Goal: Information Seeking & Learning: Understand process/instructions

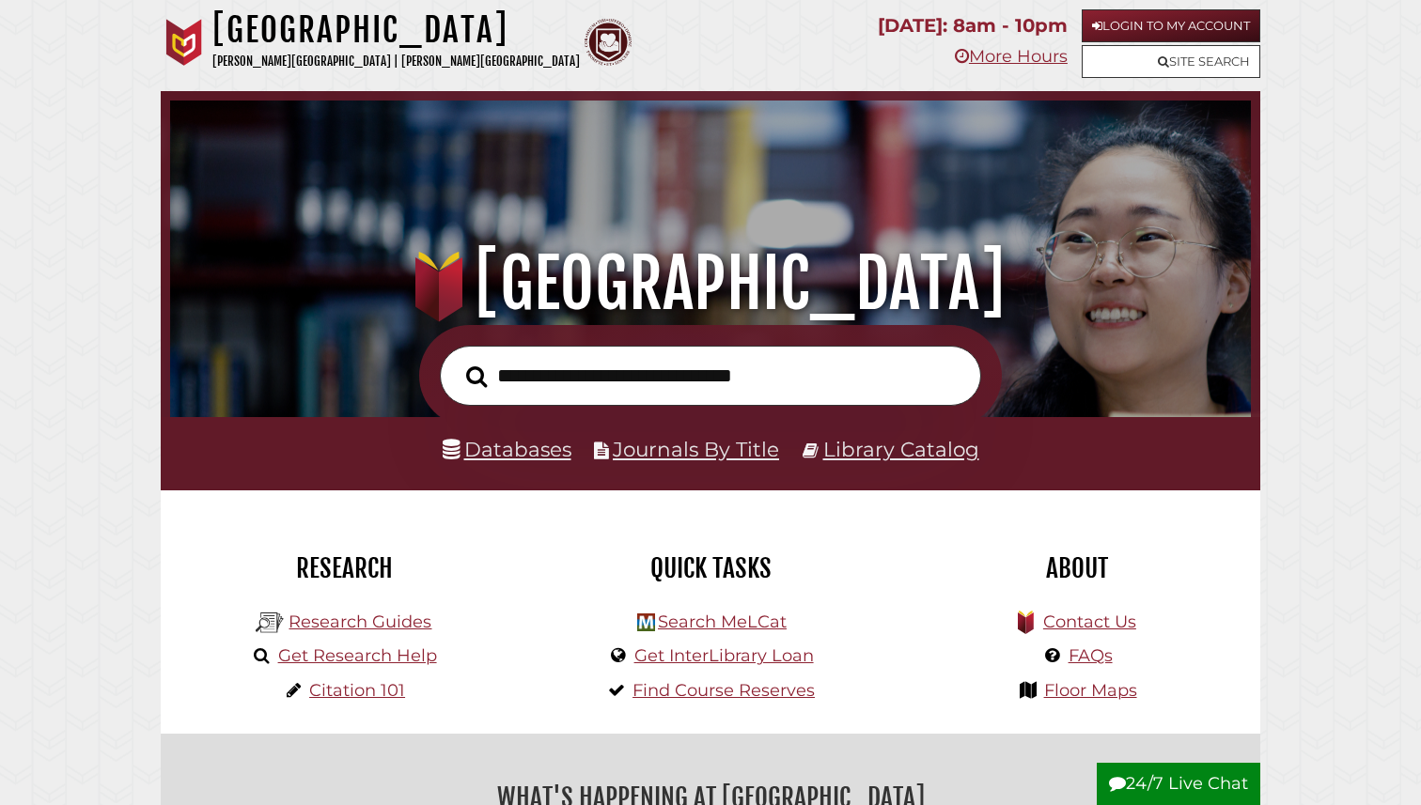
scroll to position [357, 1071]
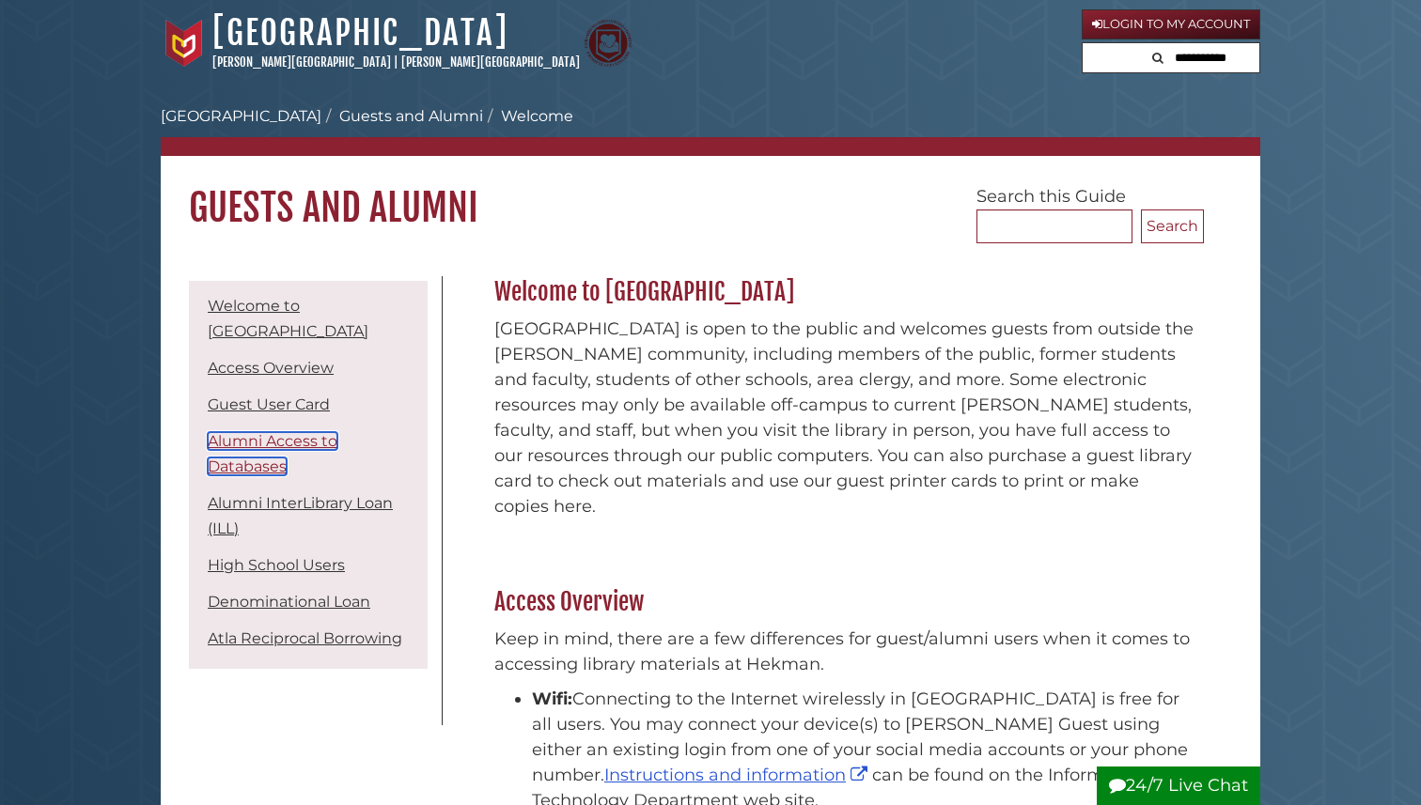
click at [279, 443] on link "Alumni Access to Databases" at bounding box center [273, 453] width 130 height 43
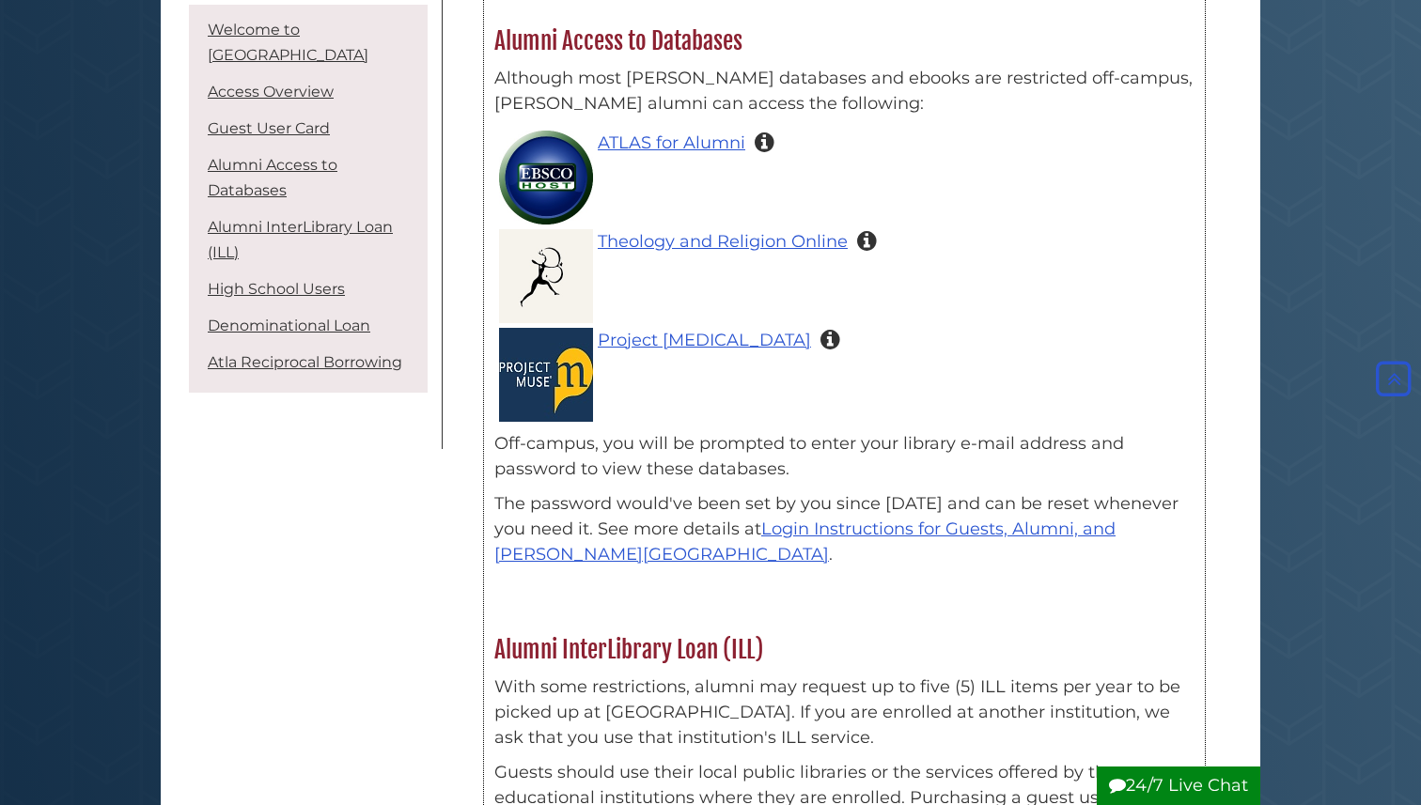
click at [865, 368] on li "Project Muse 600+ scholarly journals in humanities and social sciences; Calvin …" at bounding box center [853, 372] width 681 height 99
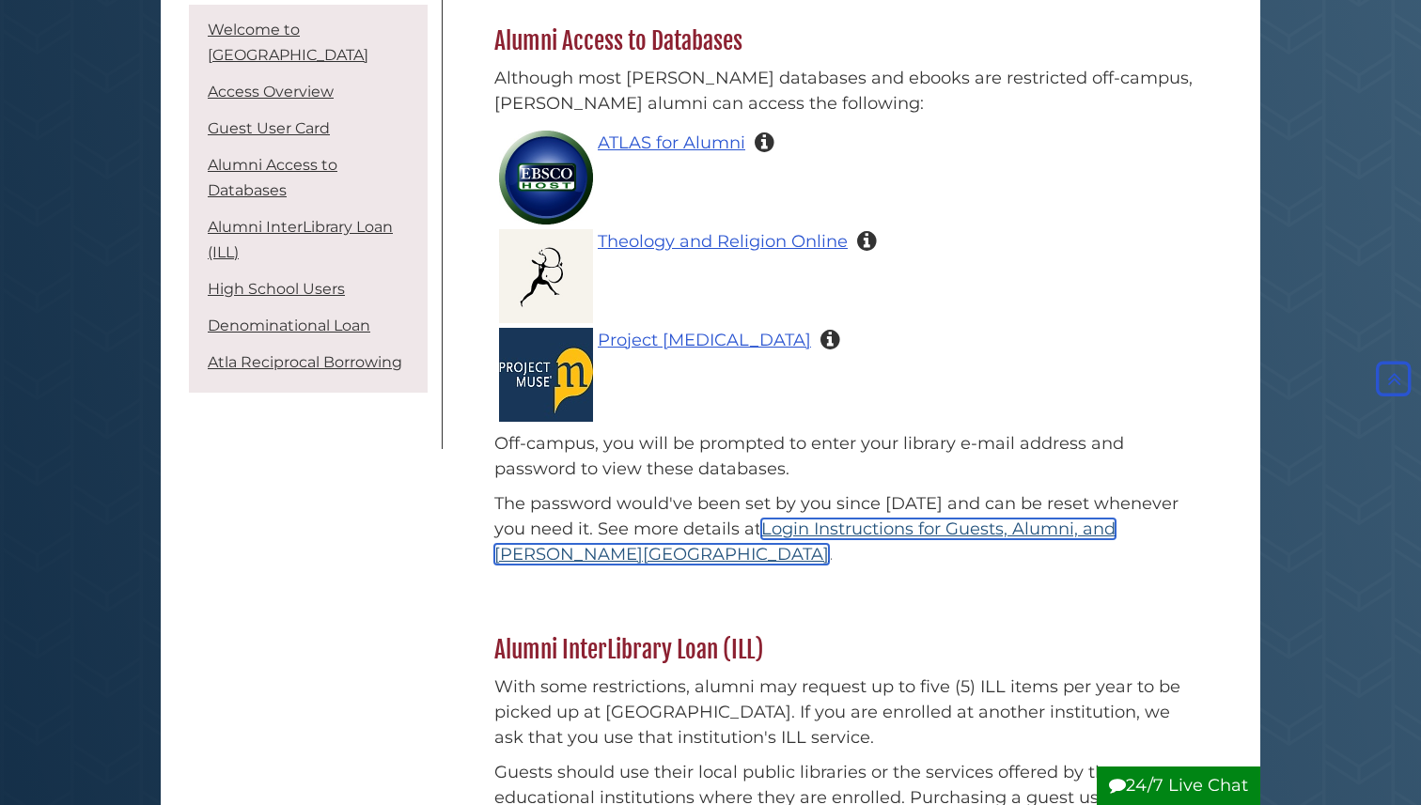
click at [931, 519] on link "Login Instructions for Guests, Alumni, and [PERSON_NAME][GEOGRAPHIC_DATA]" at bounding box center [804, 542] width 621 height 46
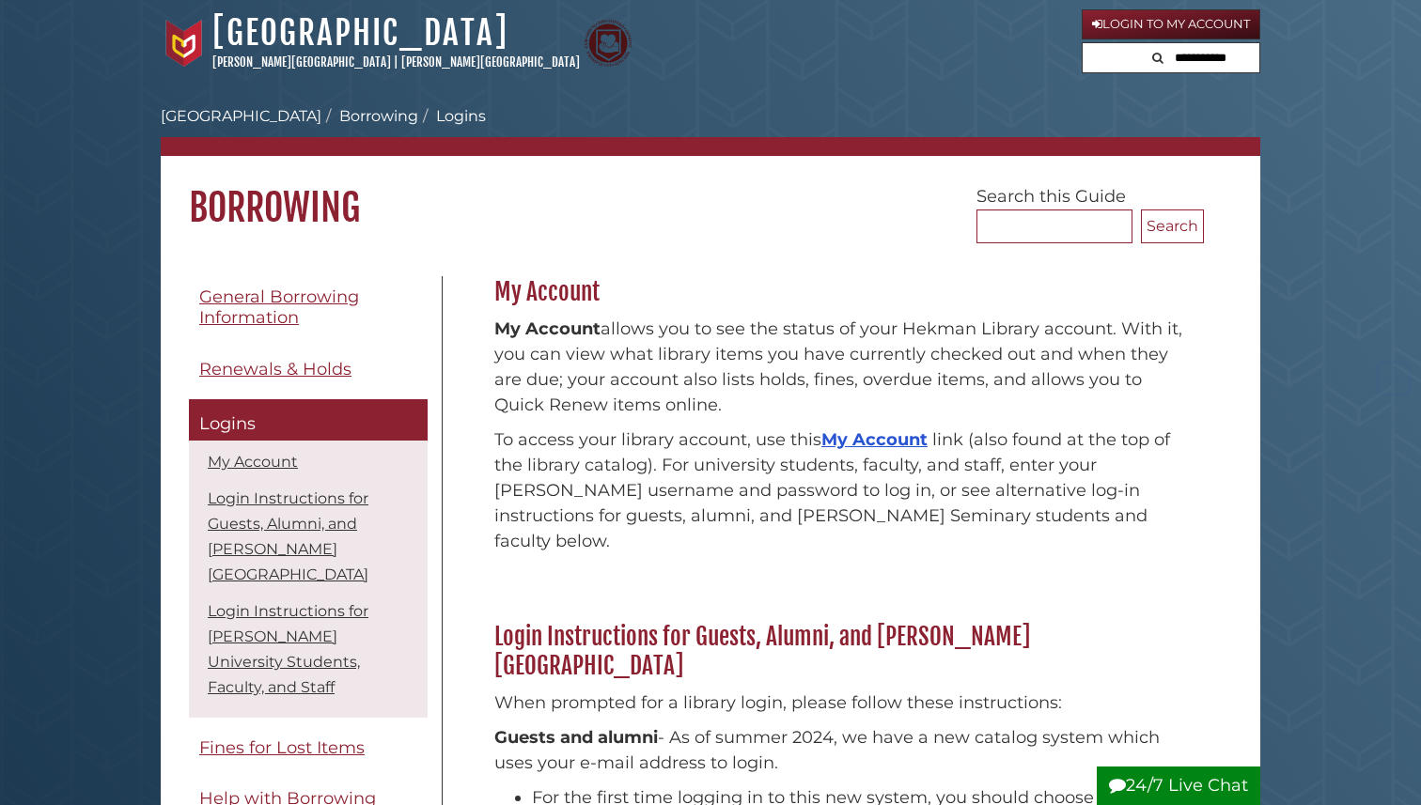
scroll to position [596, 0]
